Goal: Information Seeking & Learning: Learn about a topic

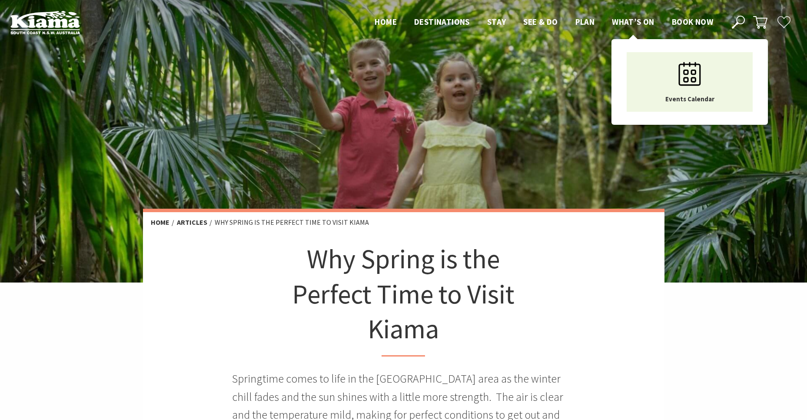
click at [621, 18] on span "What’s On" at bounding box center [633, 22] width 43 height 10
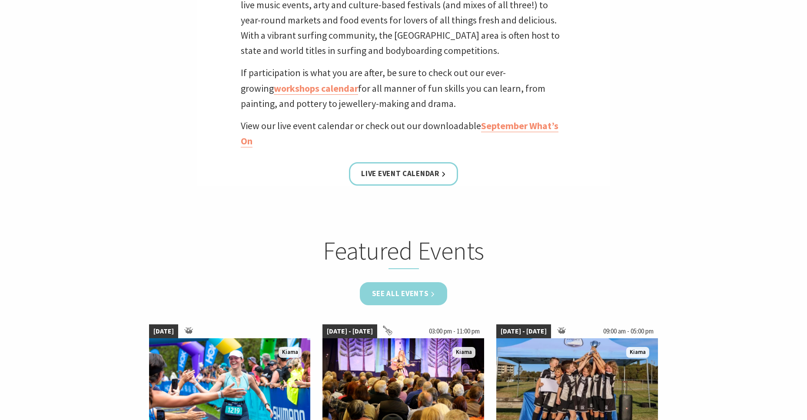
scroll to position [315, 0]
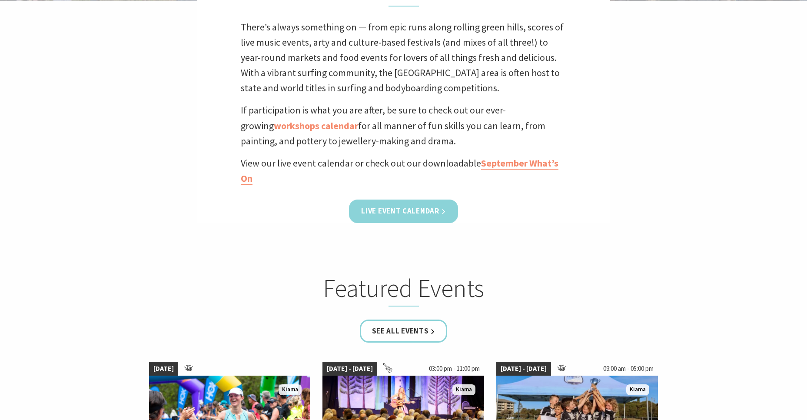
click at [421, 212] on link "Live Event Calendar" at bounding box center [403, 211] width 109 height 23
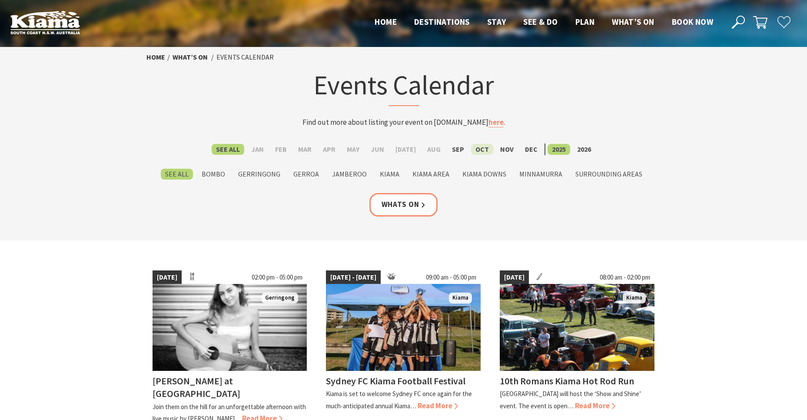
click at [482, 147] on label "Oct" at bounding box center [482, 149] width 22 height 11
click at [0, 0] on input "Oct" at bounding box center [0, 0] width 0 height 0
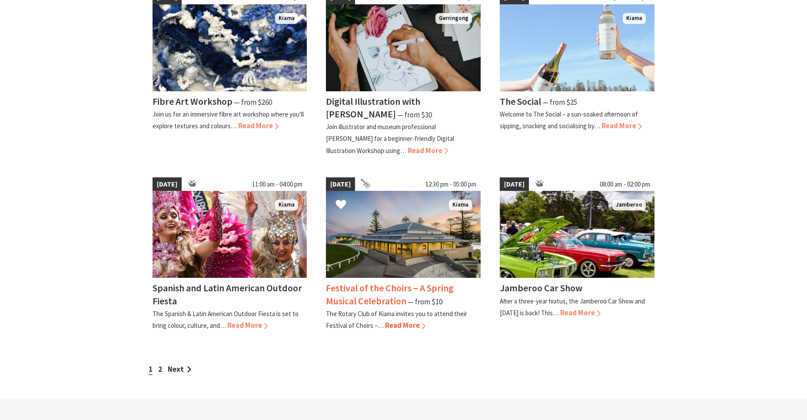
scroll to position [630, 0]
click at [179, 369] on link "Next" at bounding box center [179, 369] width 23 height 10
